Goal: Contribute content

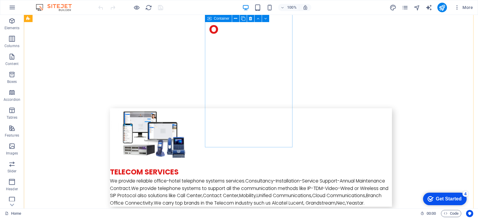
scroll to position [1583, 0]
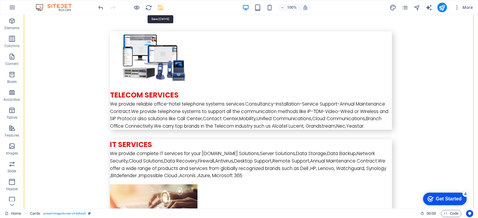
click at [162, 7] on icon "save" at bounding box center [160, 7] width 7 height 7
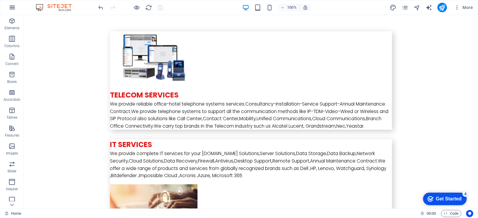
click at [15, 7] on icon "button" at bounding box center [12, 7] width 7 height 7
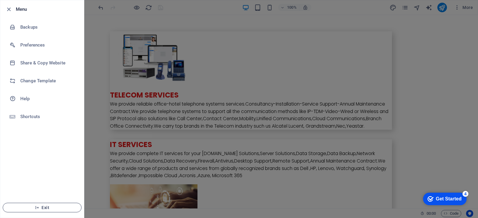
click at [39, 204] on button "Exit" at bounding box center [42, 208] width 79 height 10
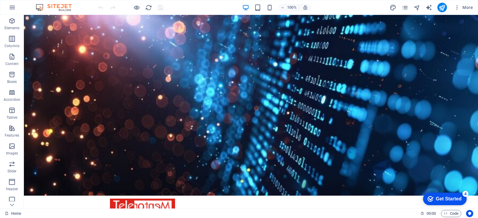
scroll to position [3, 0]
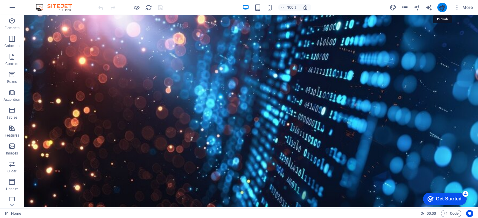
click at [441, 9] on icon "publish" at bounding box center [441, 7] width 7 height 7
